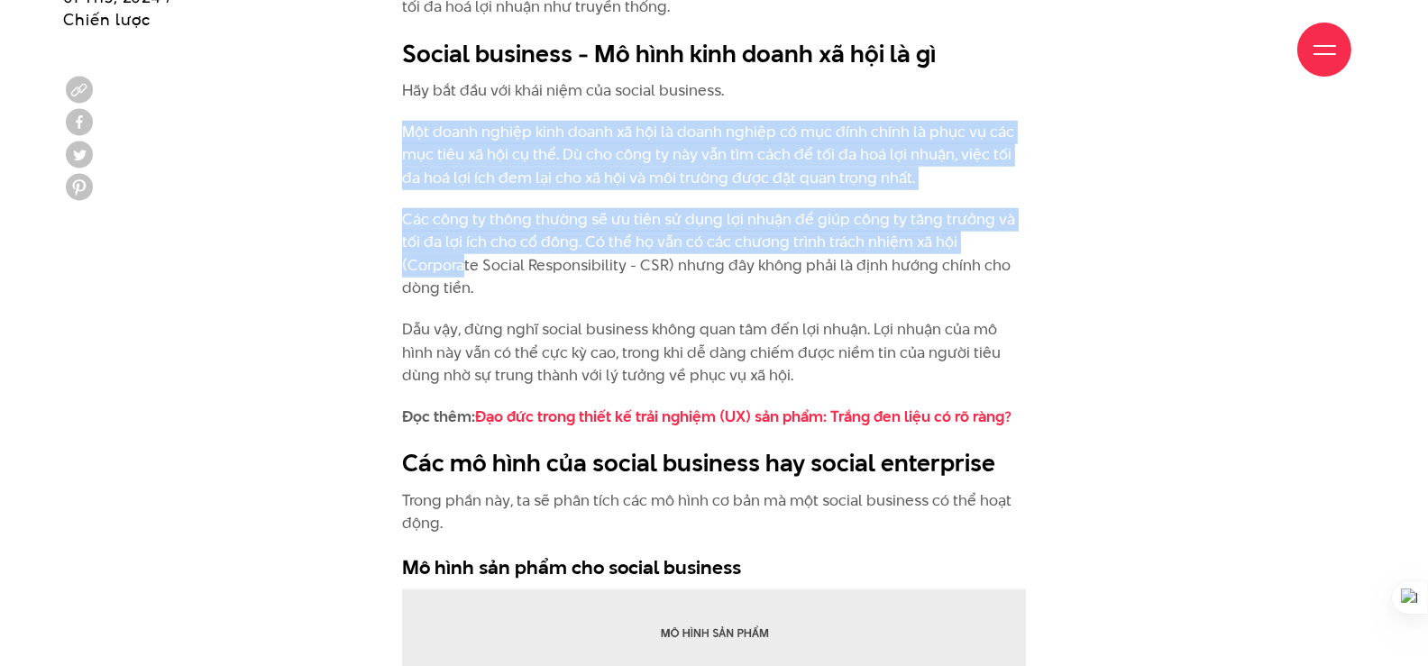
scroll to position [1866, 0]
drag, startPoint x: 411, startPoint y: 400, endPoint x: 568, endPoint y: 449, distance: 164.2
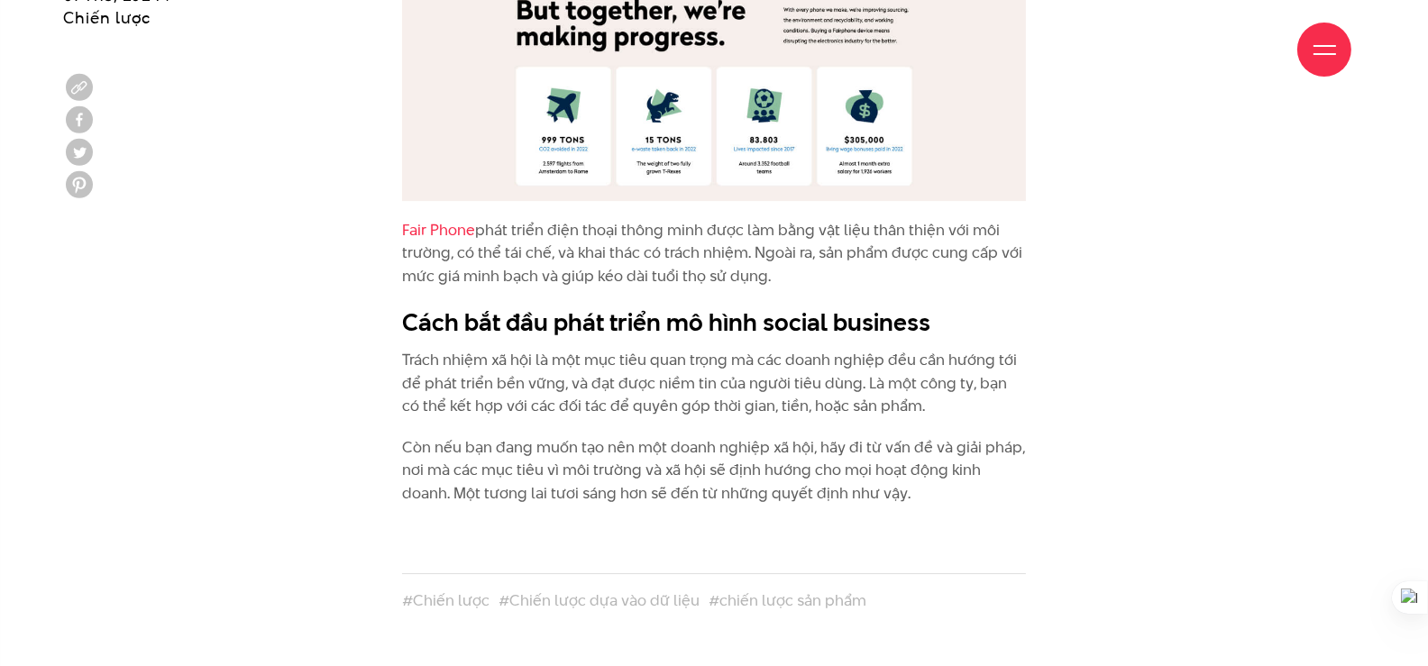
scroll to position [7391, 0]
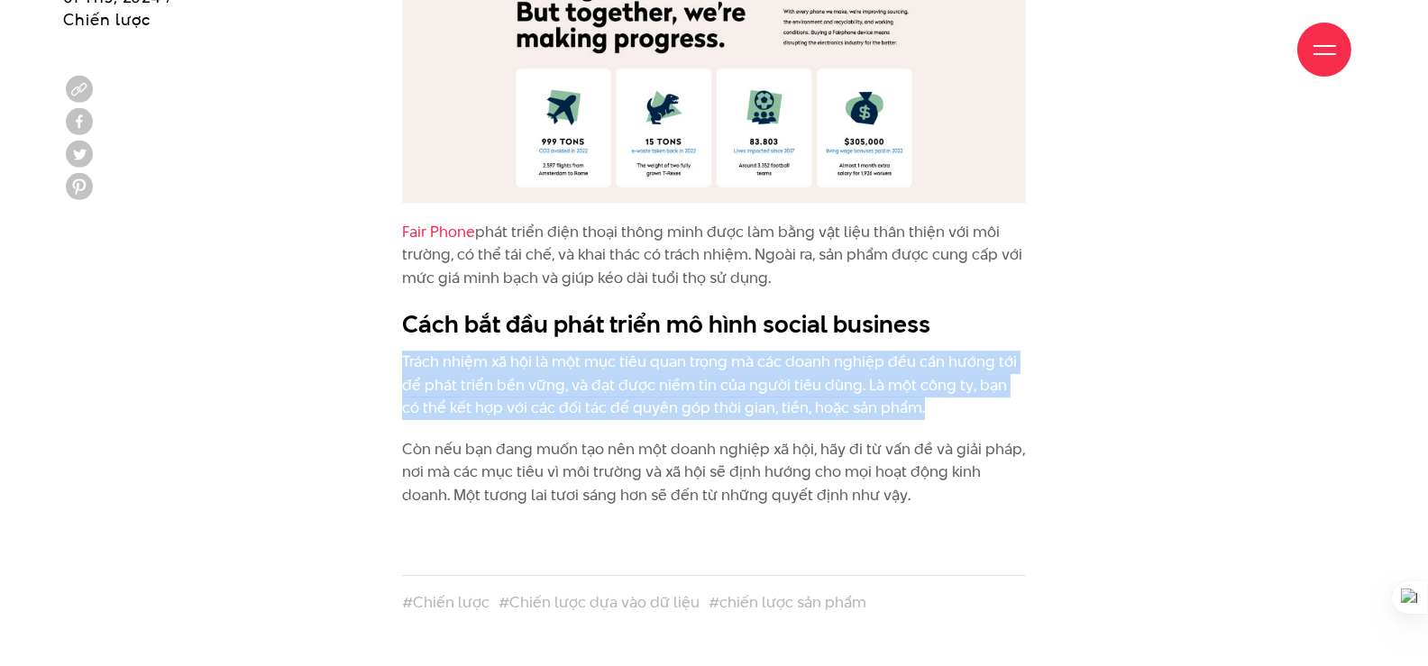
drag, startPoint x: 491, startPoint y: 238, endPoint x: 556, endPoint y: 306, distance: 93.7
click at [556, 351] on p "Trách nhiệm xã hội là một mục tiêu quan trọng mà các doanh nghiệp đều cần hướng…" at bounding box center [714, 385] width 624 height 69
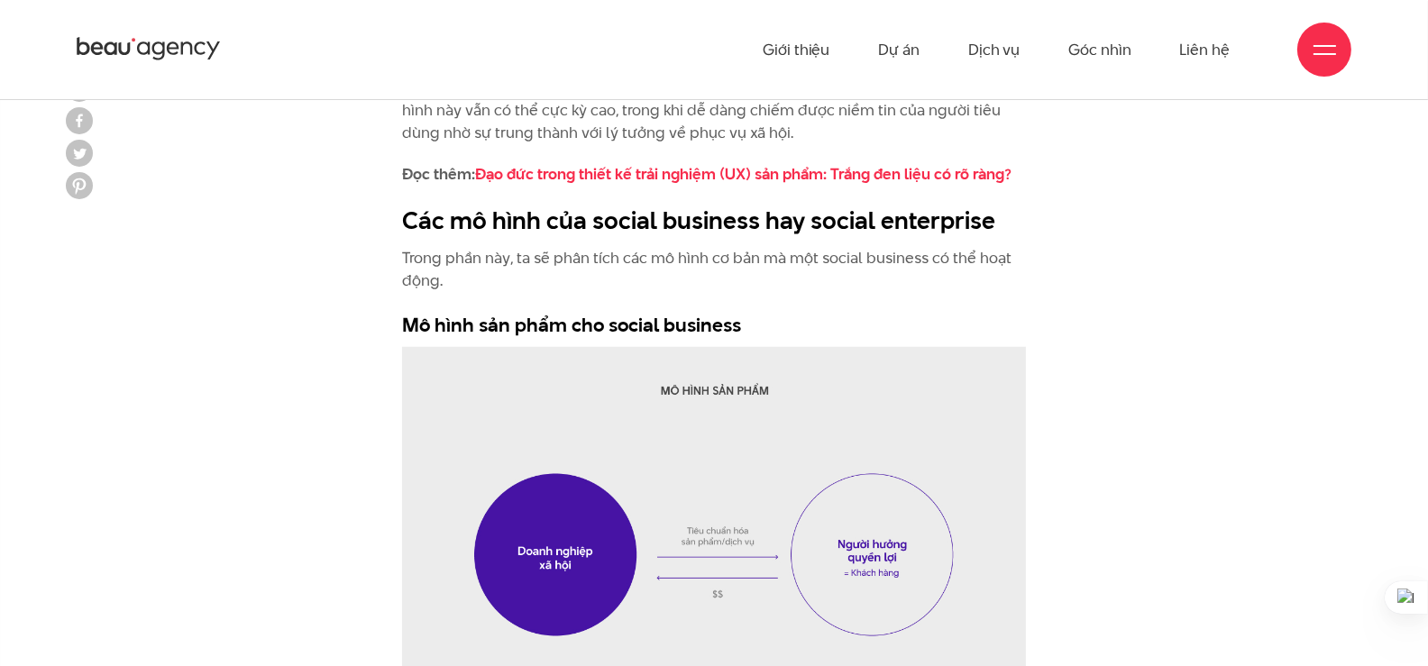
scroll to position [1929, 0]
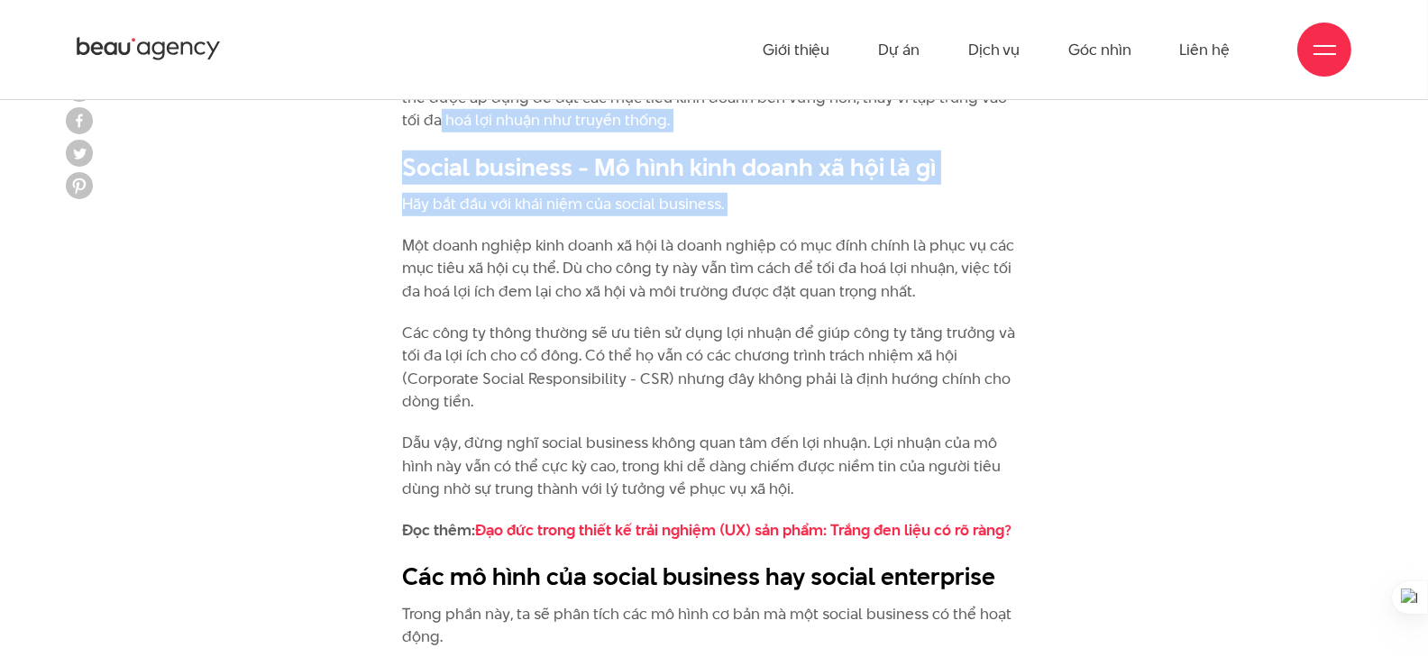
drag, startPoint x: 415, startPoint y: 232, endPoint x: 634, endPoint y: 283, distance: 224.1
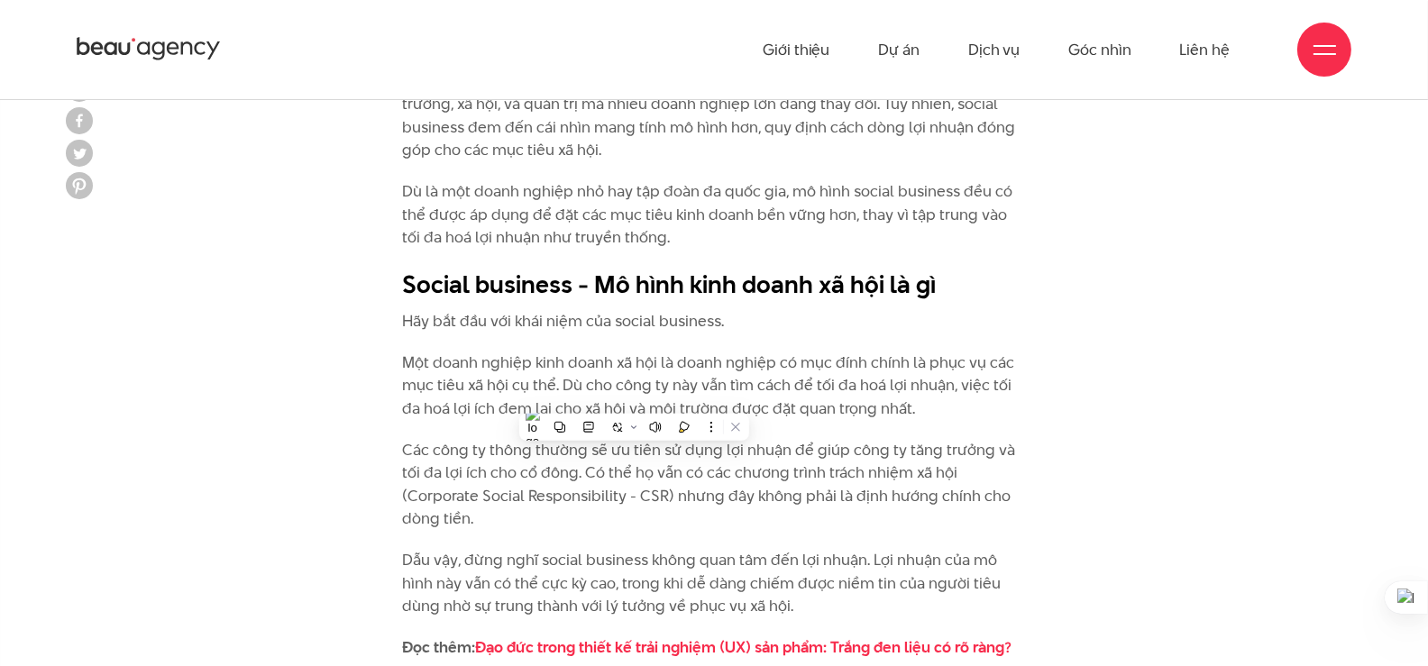
click at [473, 162] on p "Người anh em nổi tiếng hơn của Social business có lẽ là ESG - bộ tiêu chuẩn về …" at bounding box center [714, 116] width 624 height 92
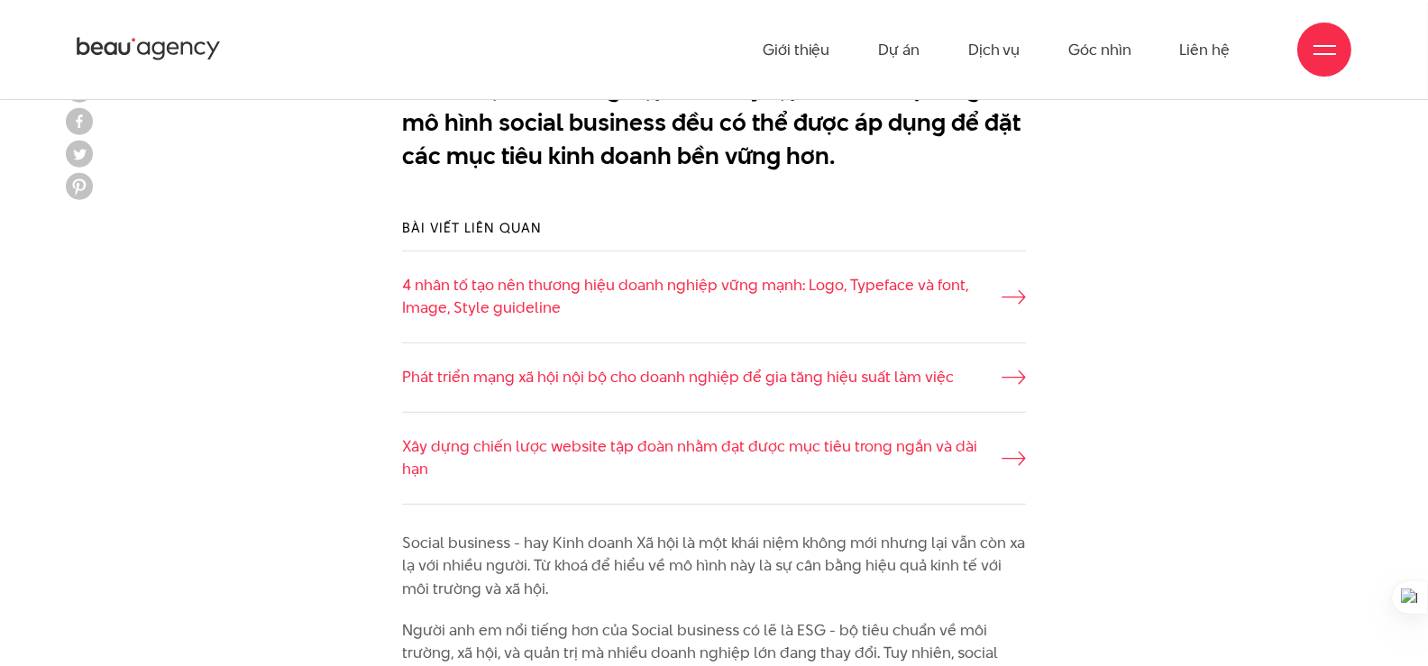
scroll to position [1086, 0]
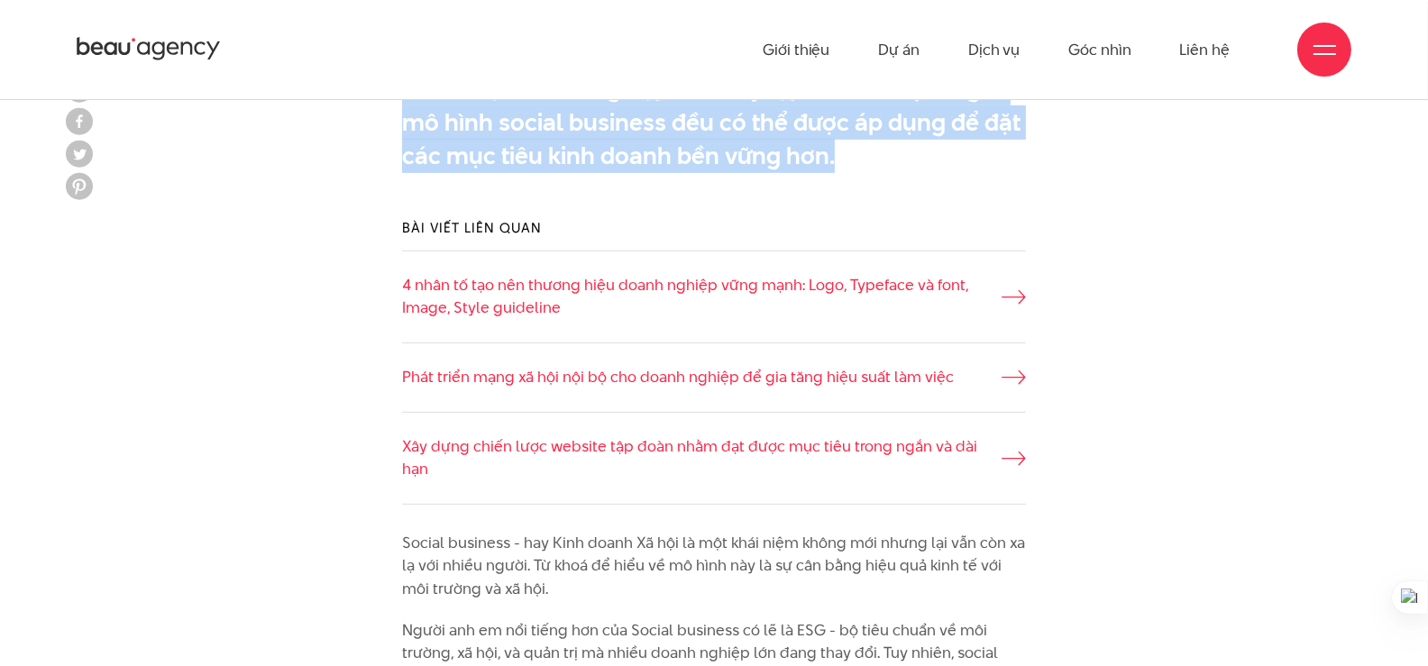
drag, startPoint x: 413, startPoint y: 183, endPoint x: 558, endPoint y: 324, distance: 202.0
click at [558, 191] on div "Dù là một doanh nghiệp nhỏ hay tập đoàn đa quốc gia, mô hình social business đề…" at bounding box center [713, 126] width 651 height 129
copy p "Dù là một doanh nghiệp nhỏ hay tập đoàn đa quốc gia, mô hình social business đề…"
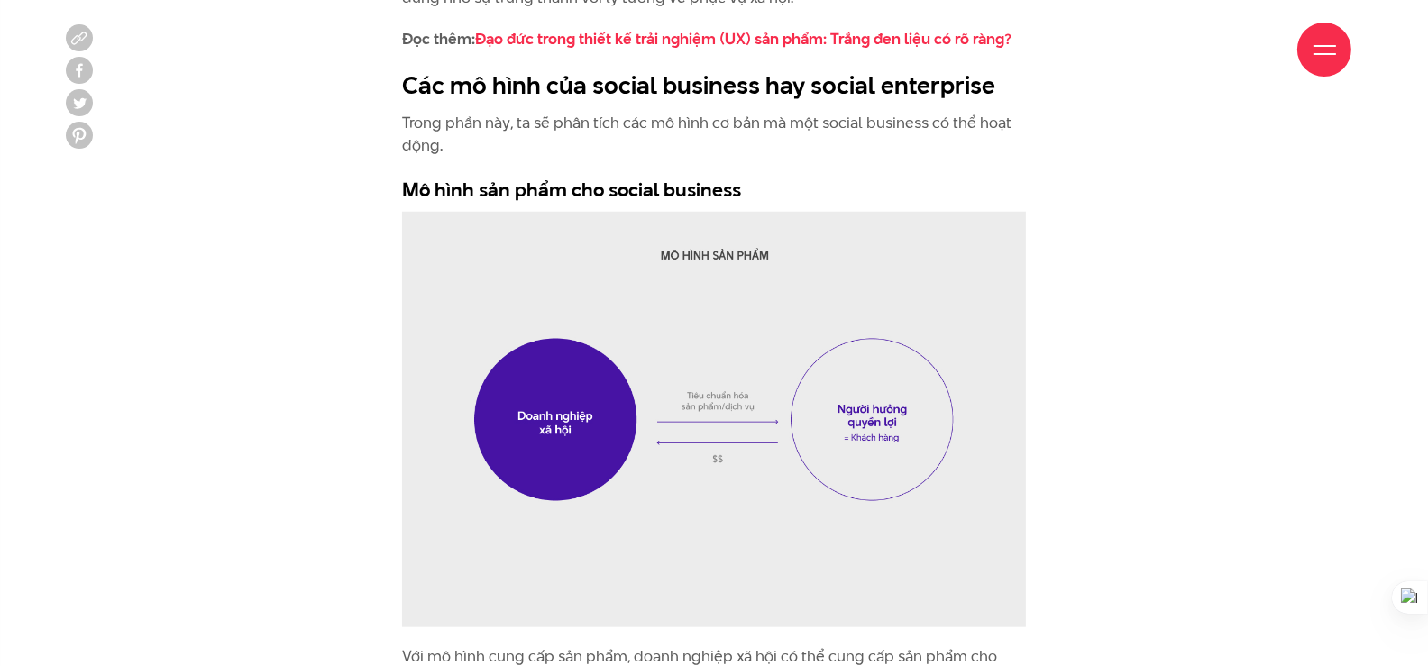
scroll to position [2245, 0]
